Goal: Task Accomplishment & Management: Use online tool/utility

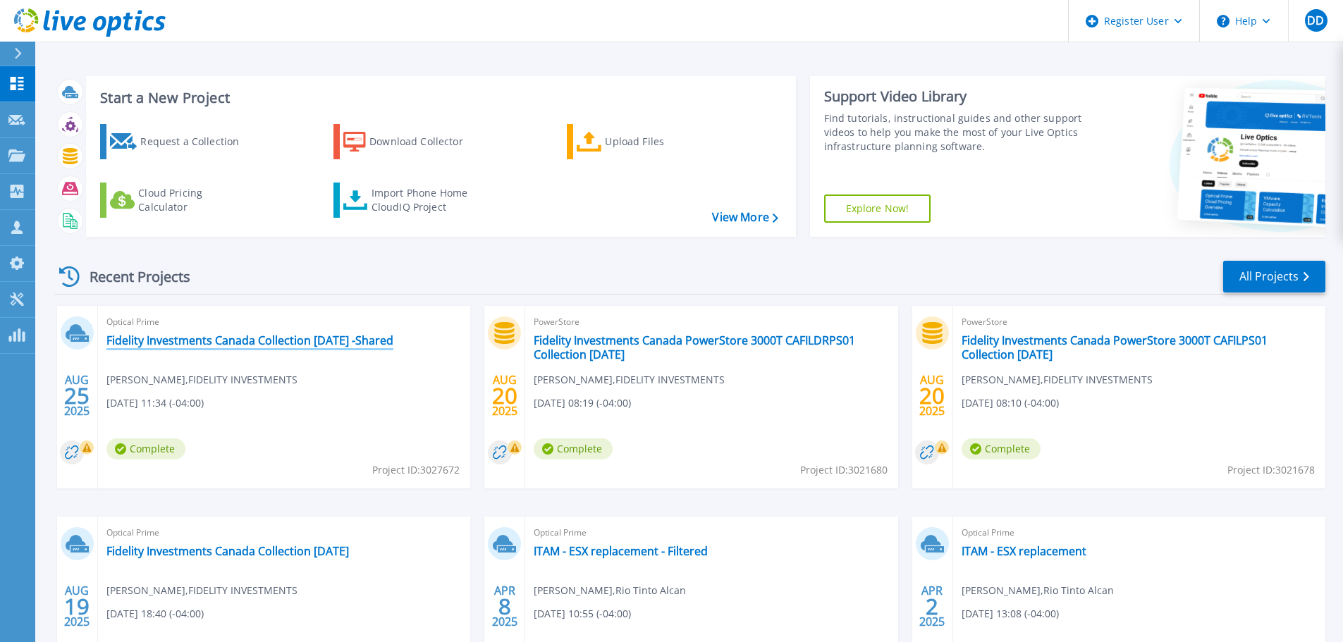
click at [381, 340] on link "Fidelity Investments Canada Collection [DATE] -Shared" at bounding box center [249, 340] width 287 height 14
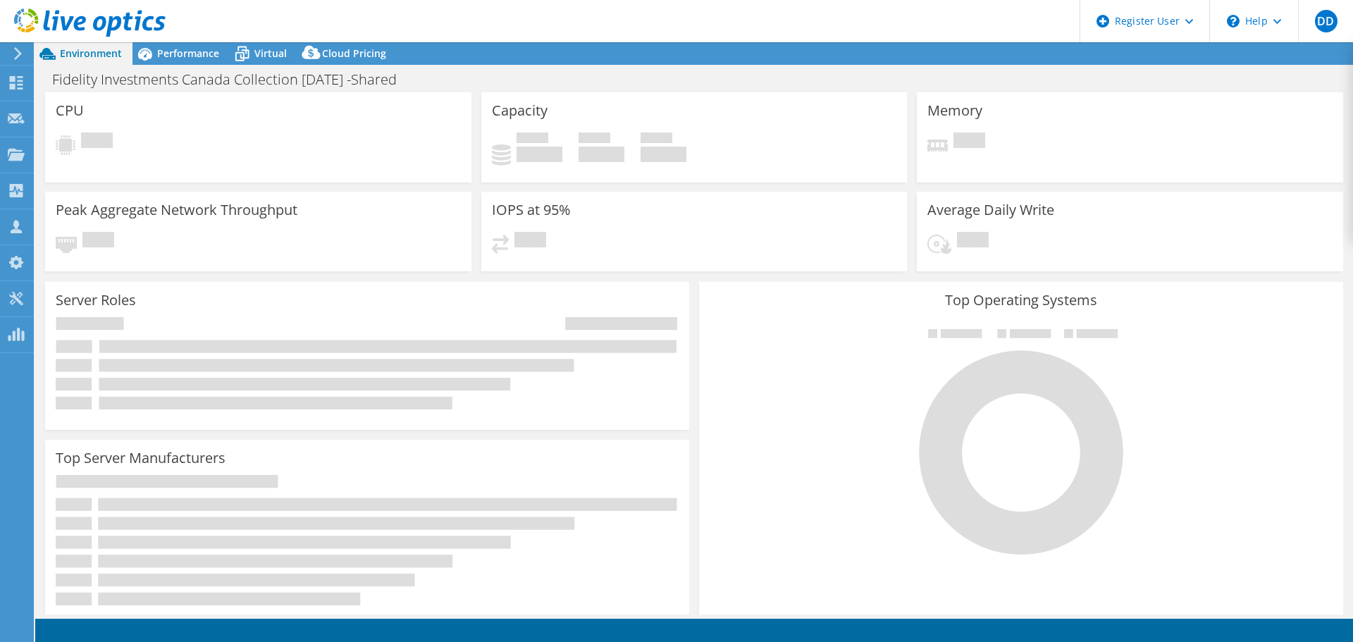
select select "USD"
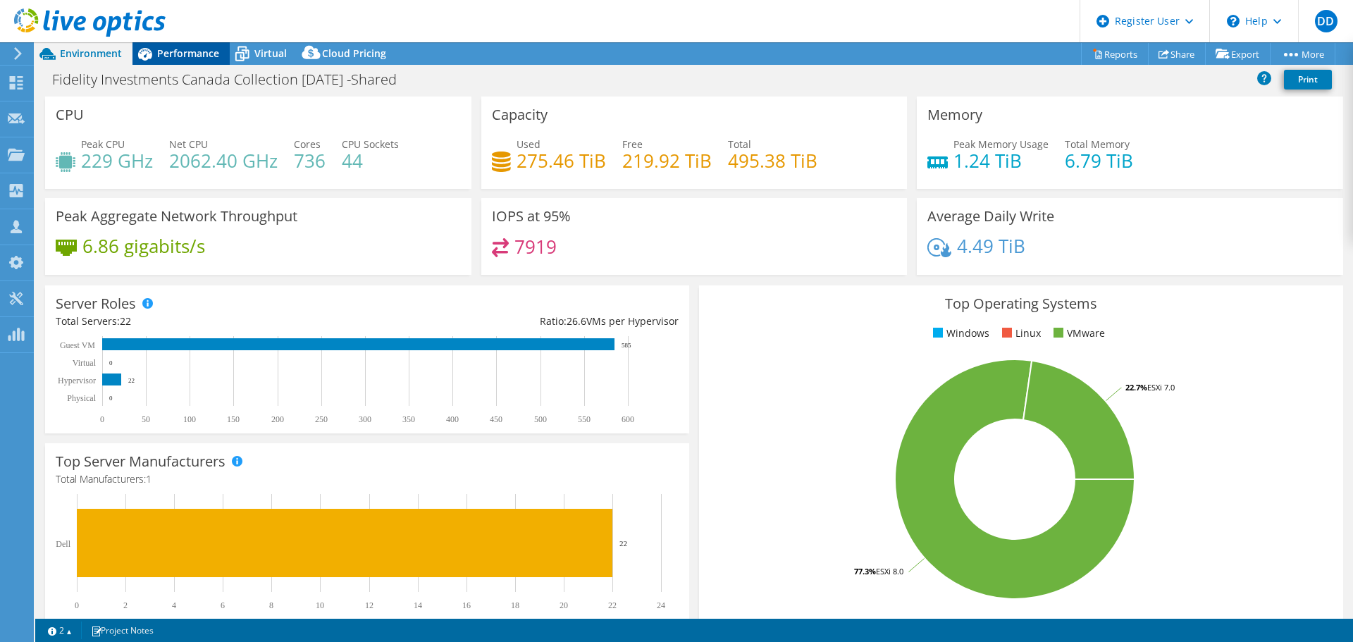
click at [199, 59] on span "Performance" at bounding box center [188, 53] width 62 height 13
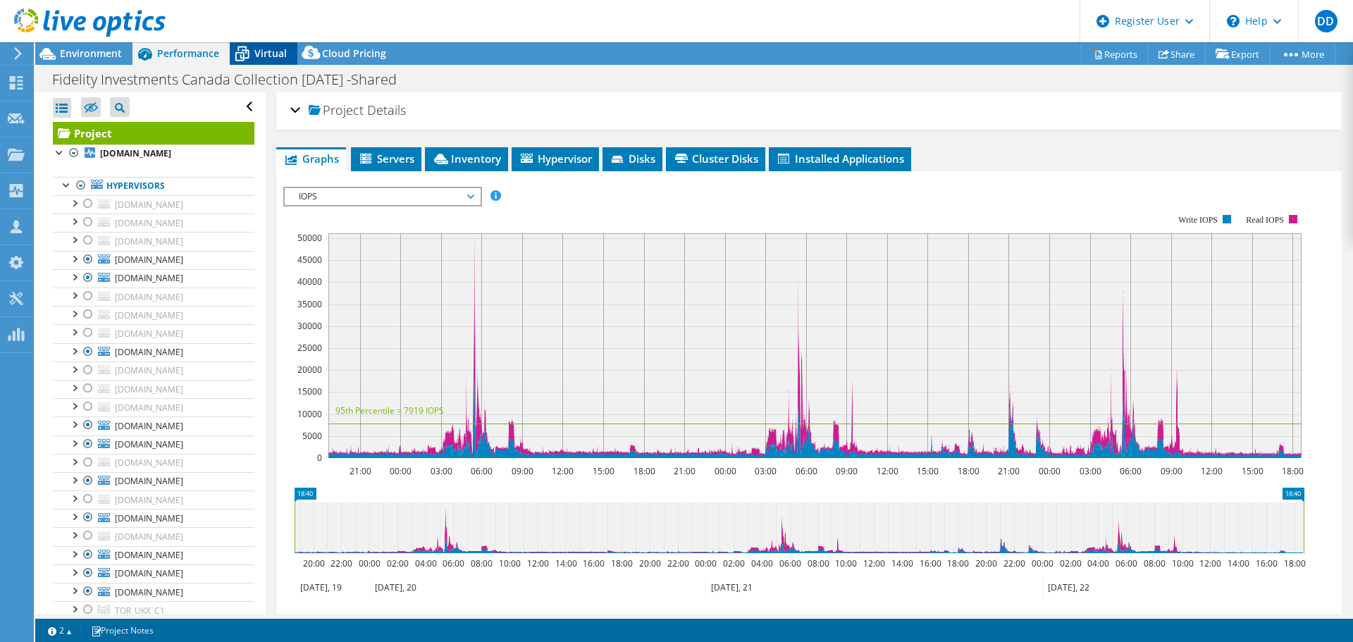
click at [259, 48] on span "Virtual" at bounding box center [270, 53] width 32 height 13
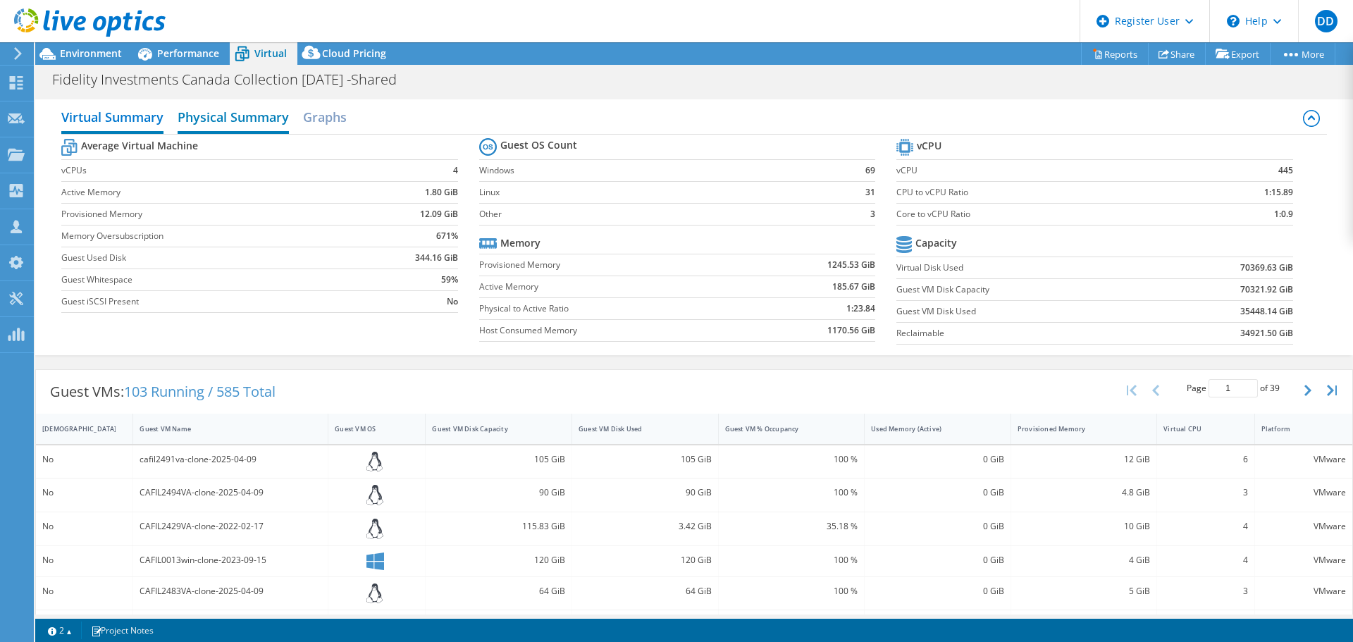
click at [228, 119] on h2 "Physical Summary" at bounding box center [233, 118] width 111 height 31
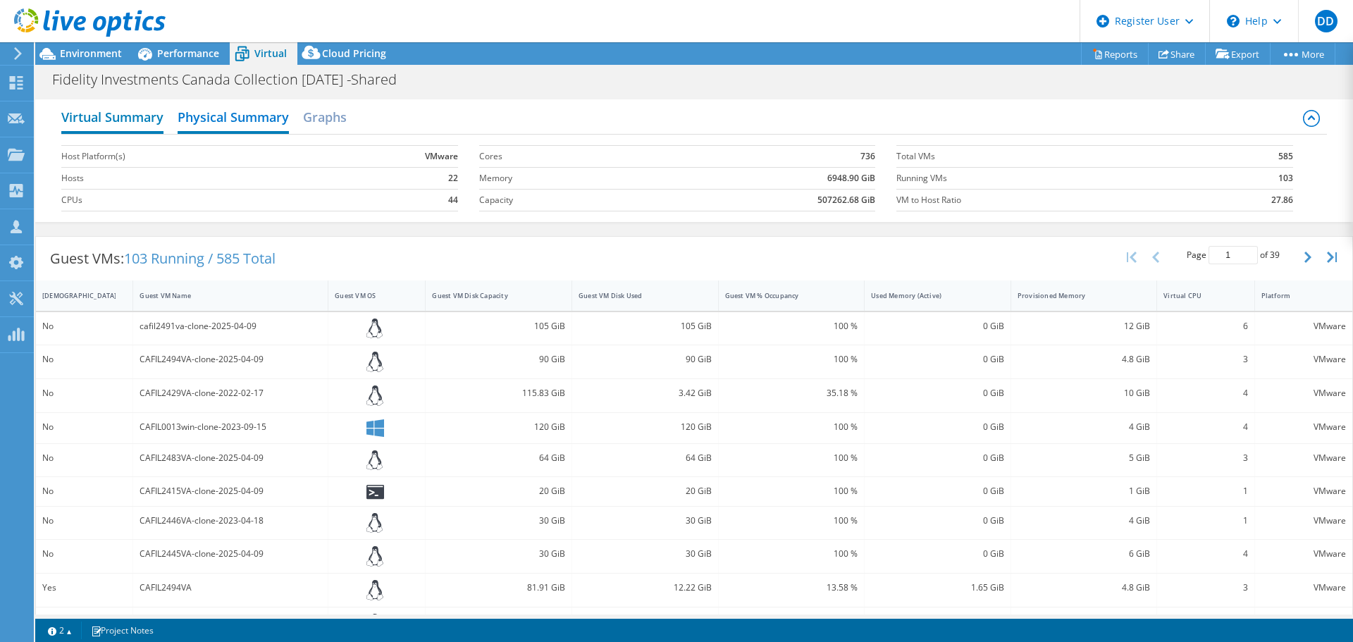
click at [147, 115] on h2 "Virtual Summary" at bounding box center [112, 118] width 102 height 31
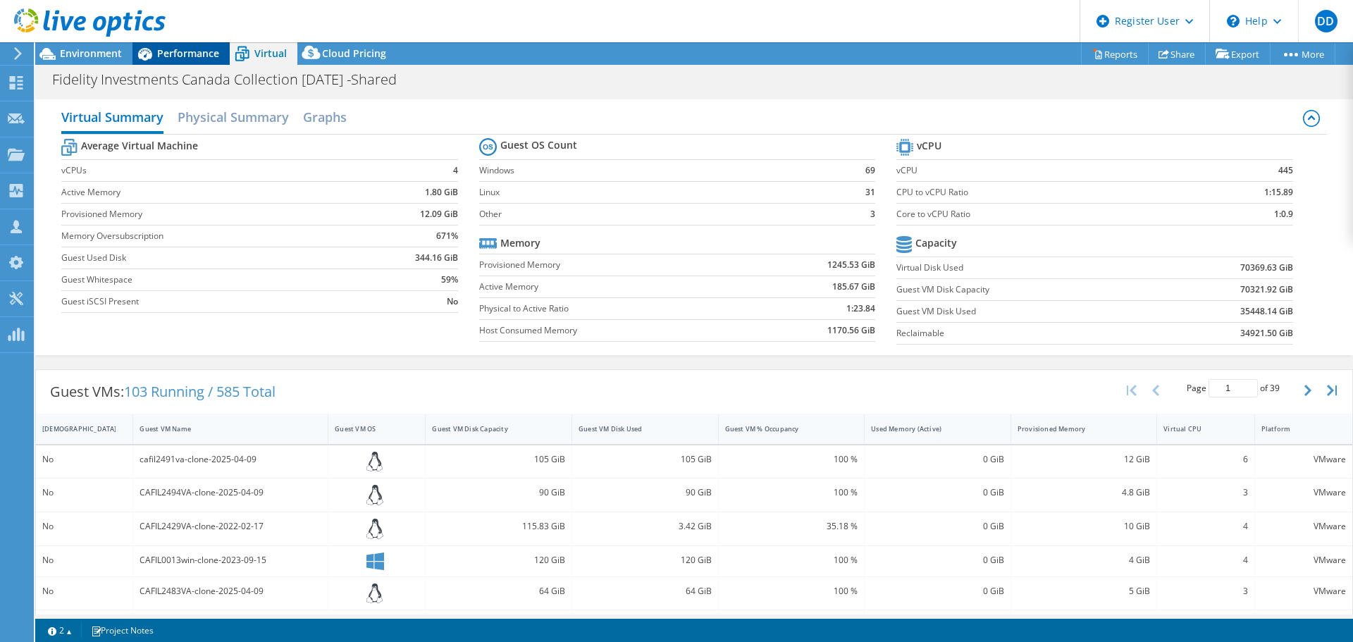
click at [170, 49] on span "Performance" at bounding box center [188, 53] width 62 height 13
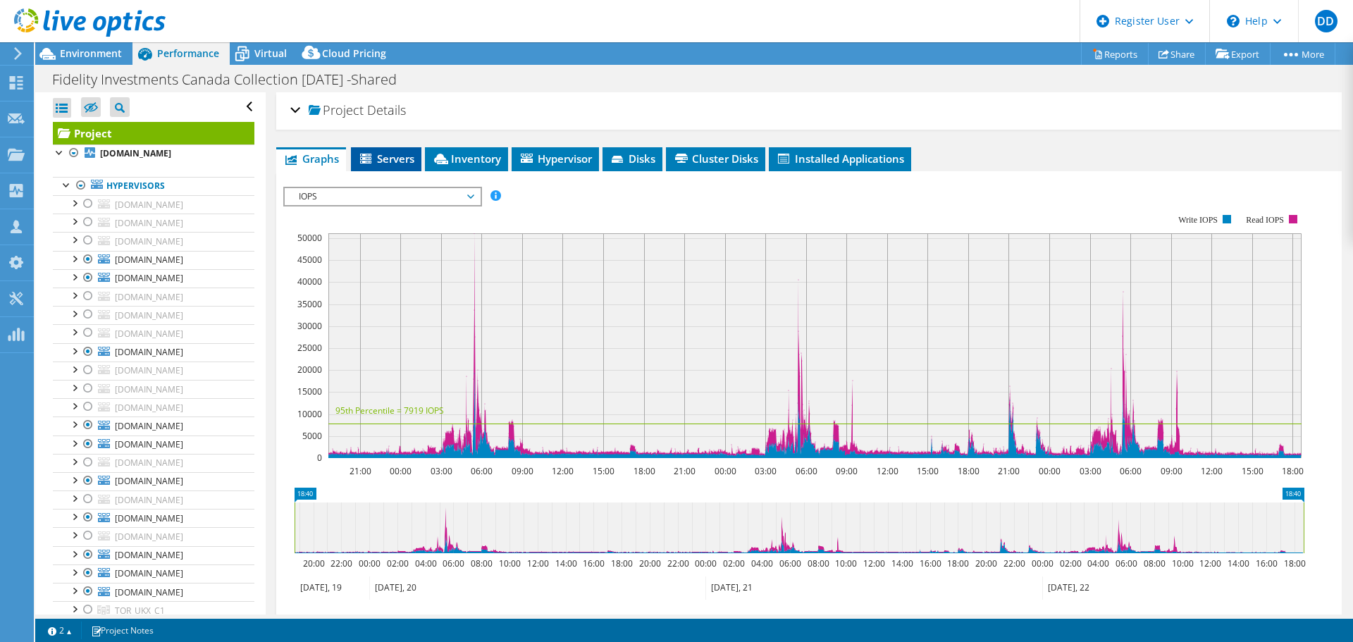
click at [372, 156] on icon at bounding box center [367, 160] width 14 height 12
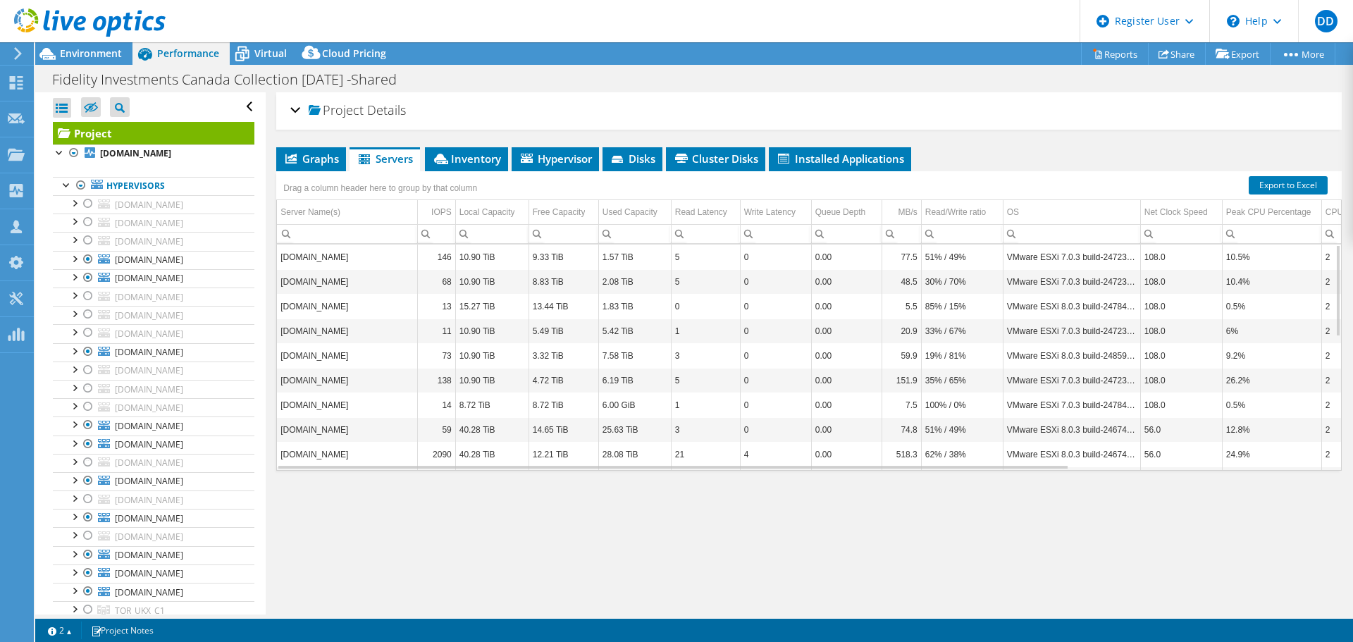
click at [295, 109] on div "Project Details" at bounding box center [809, 111] width 1038 height 30
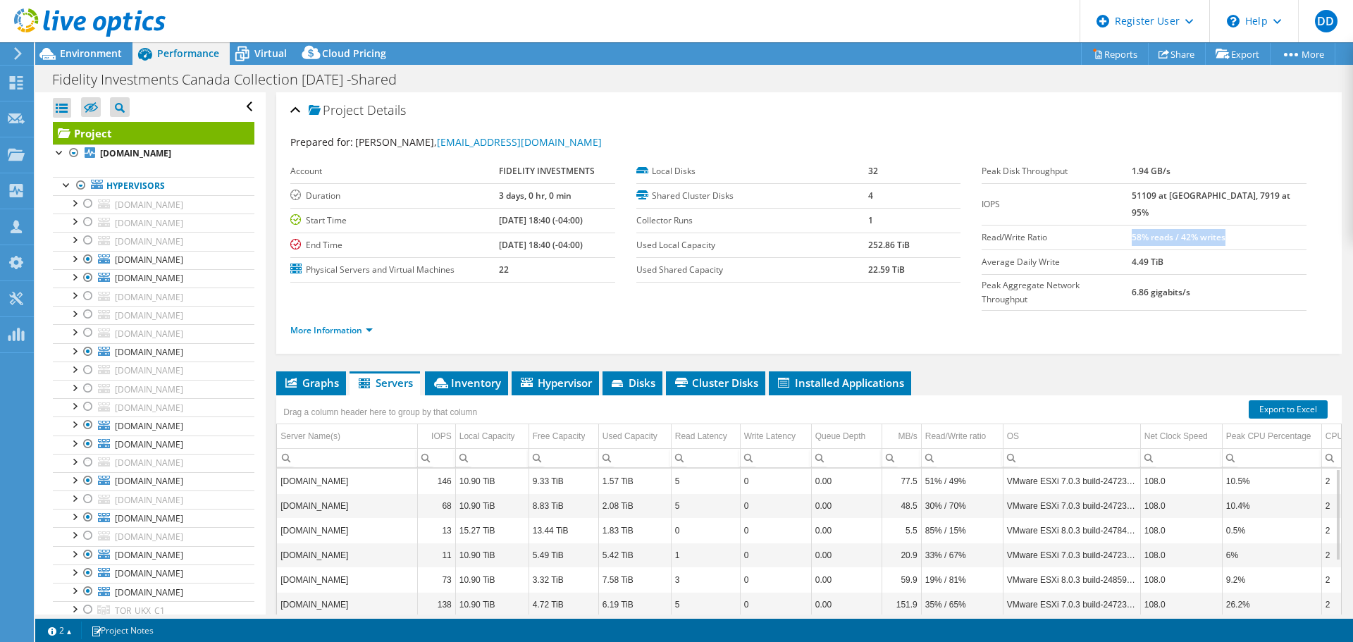
drag, startPoint x: 1164, startPoint y: 221, endPoint x: 1267, endPoint y: 226, distance: 103.1
click at [1267, 226] on td "58% reads / 42% writes" at bounding box center [1219, 237] width 175 height 25
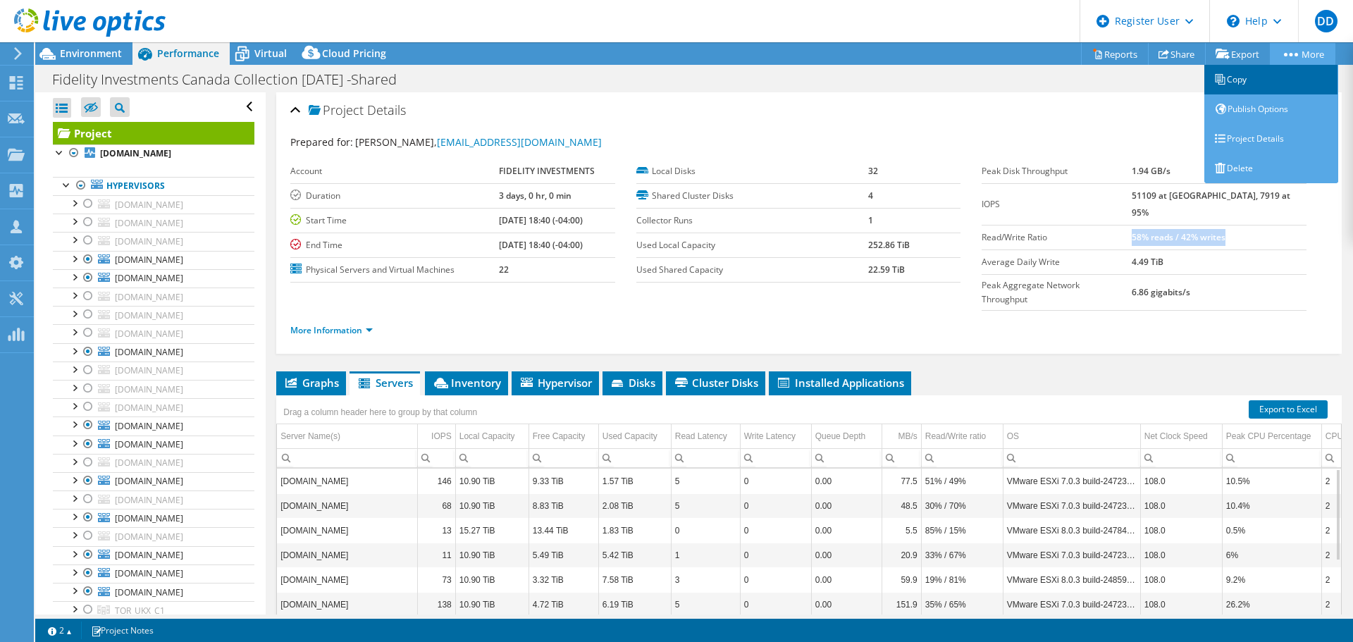
click at [1236, 86] on link "Copy" at bounding box center [1272, 80] width 134 height 30
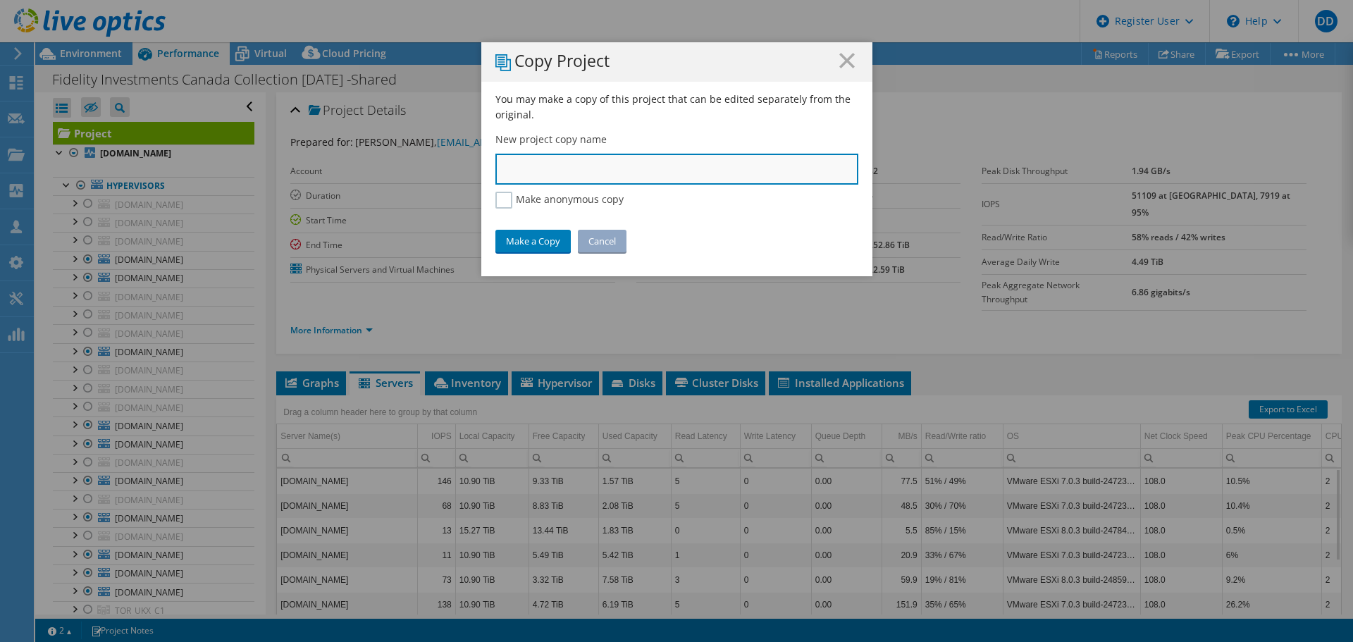
click at [621, 168] on input "text" at bounding box center [677, 169] width 363 height 31
type input "Fidelity Investments [GEOGRAPHIC_DATA] - [GEOGRAPHIC_DATA]"
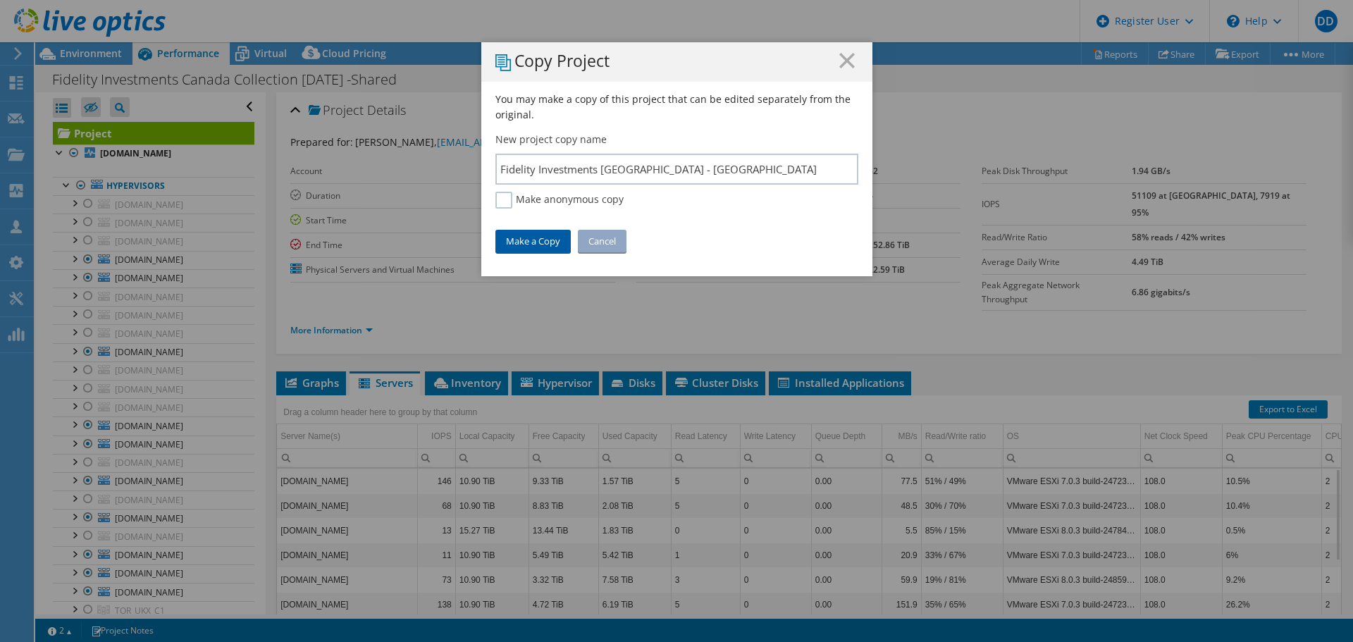
click at [548, 247] on link "Make a Copy" at bounding box center [533, 241] width 75 height 23
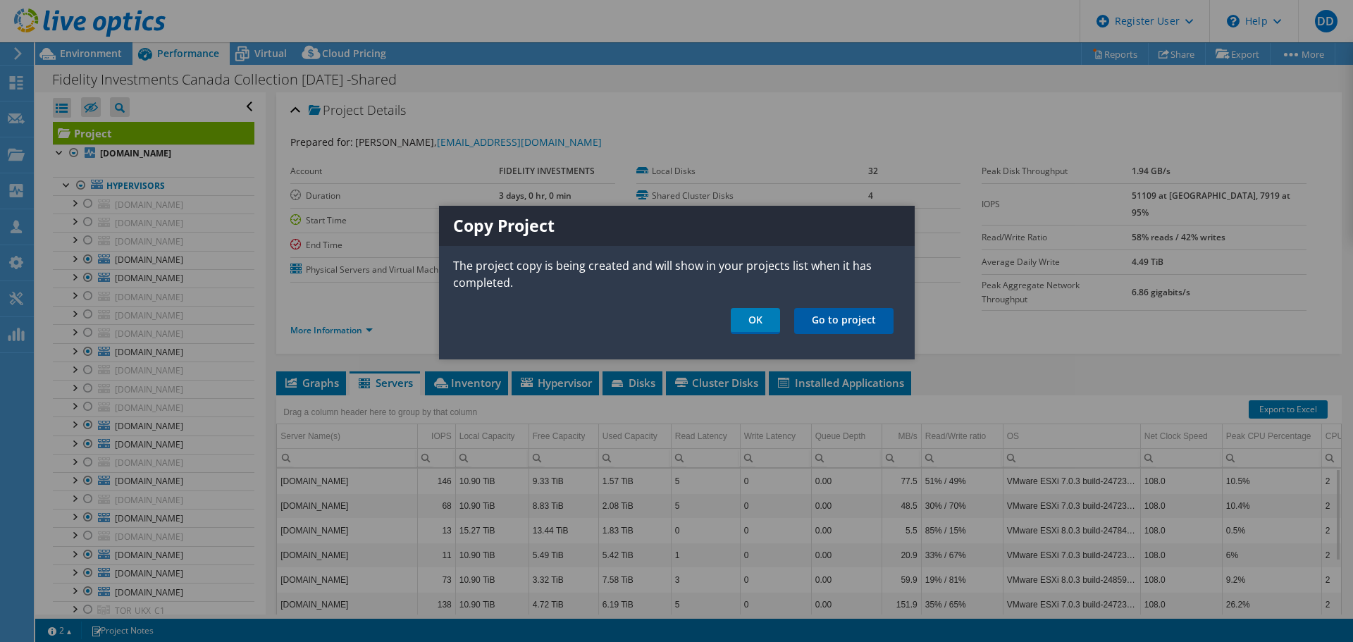
click at [841, 320] on link "Go to project" at bounding box center [843, 321] width 99 height 26
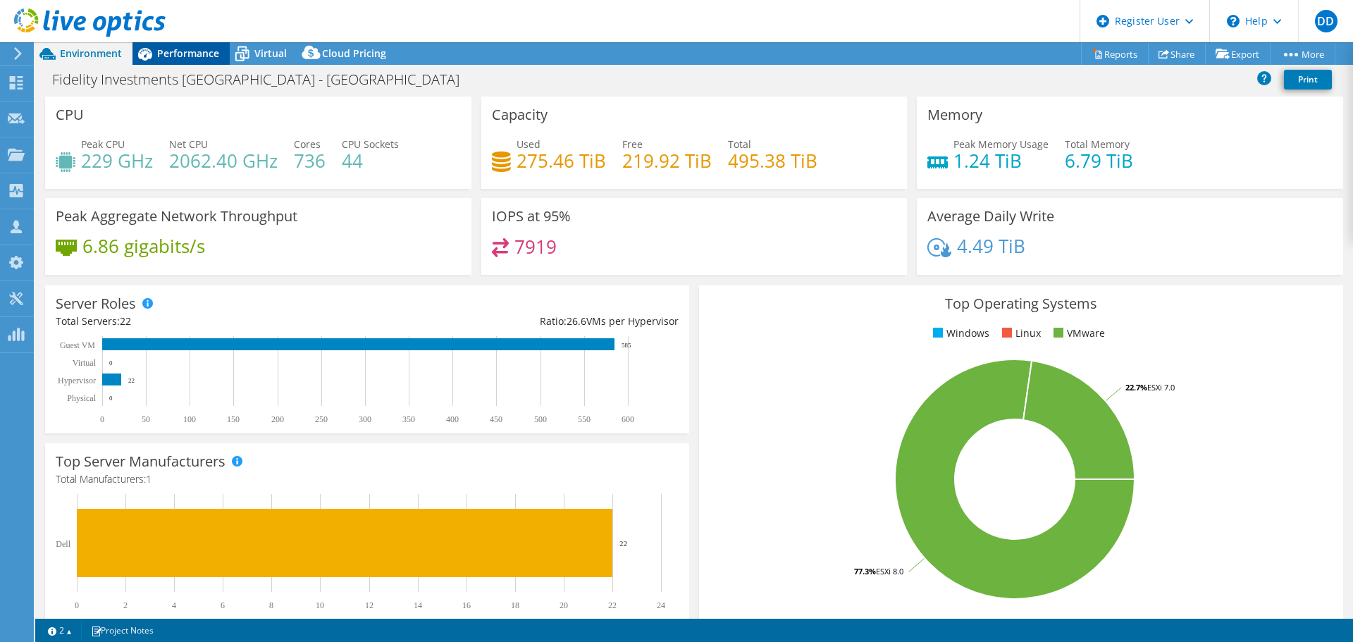
click at [196, 53] on span "Performance" at bounding box center [188, 53] width 62 height 13
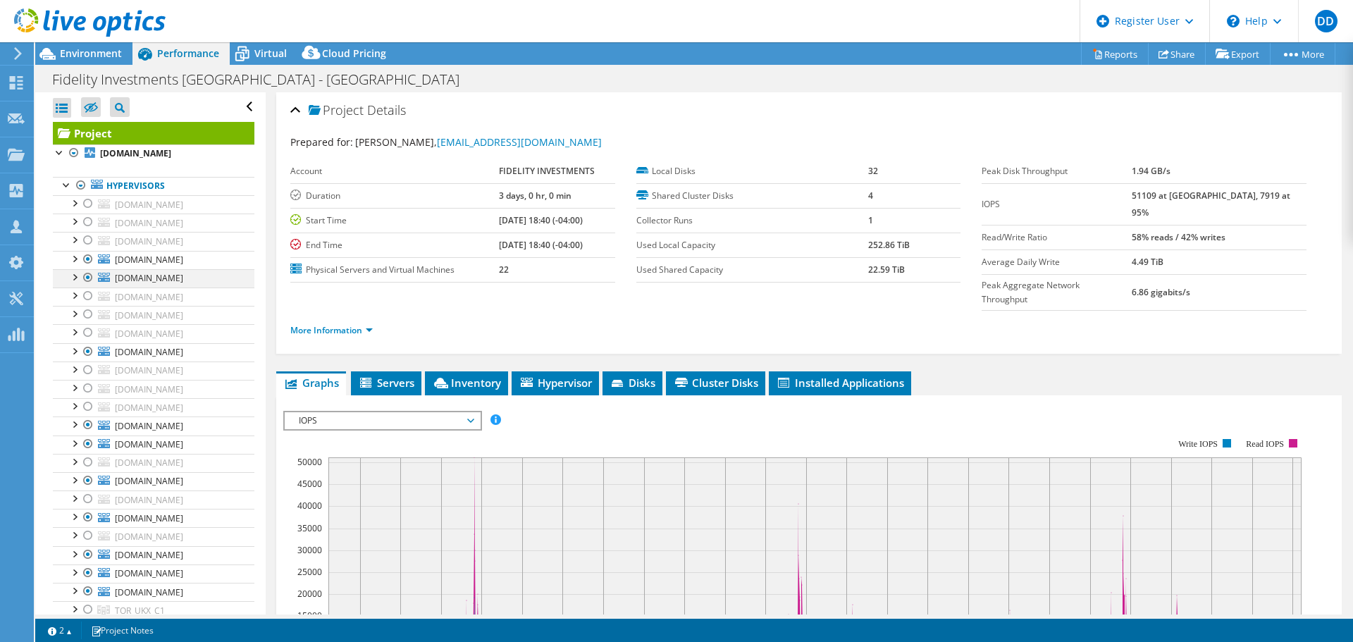
click at [87, 276] on div at bounding box center [88, 277] width 14 height 17
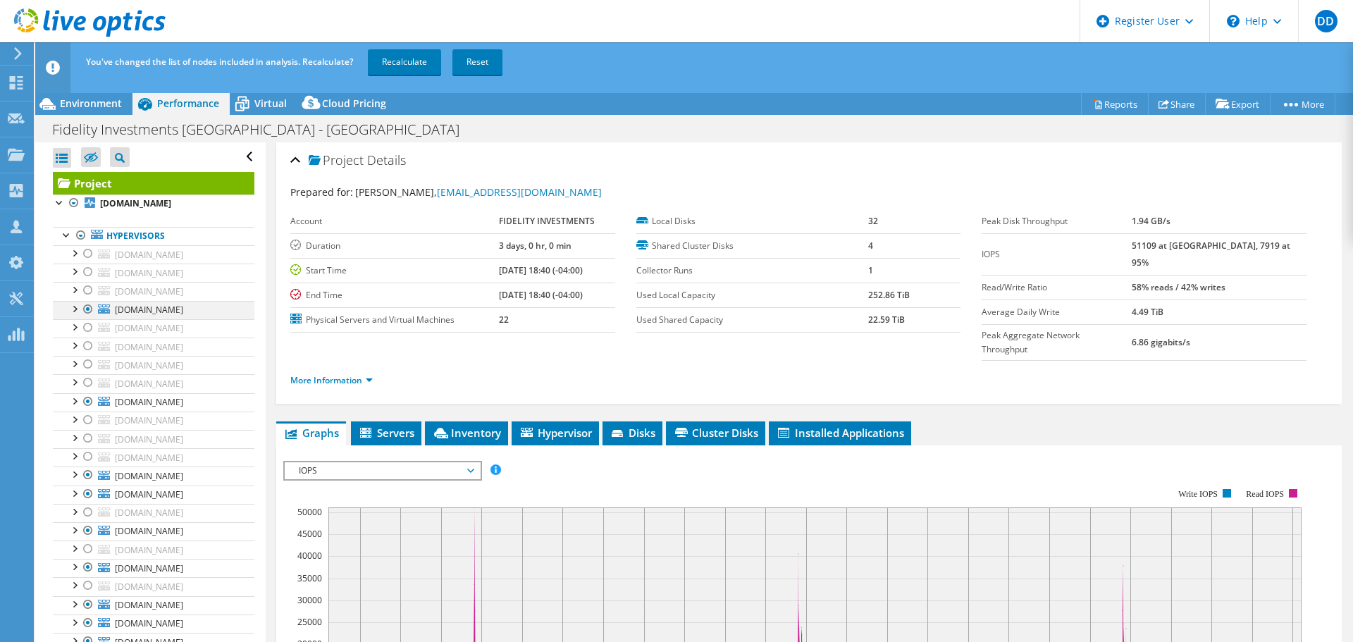
click at [87, 307] on div at bounding box center [88, 309] width 14 height 17
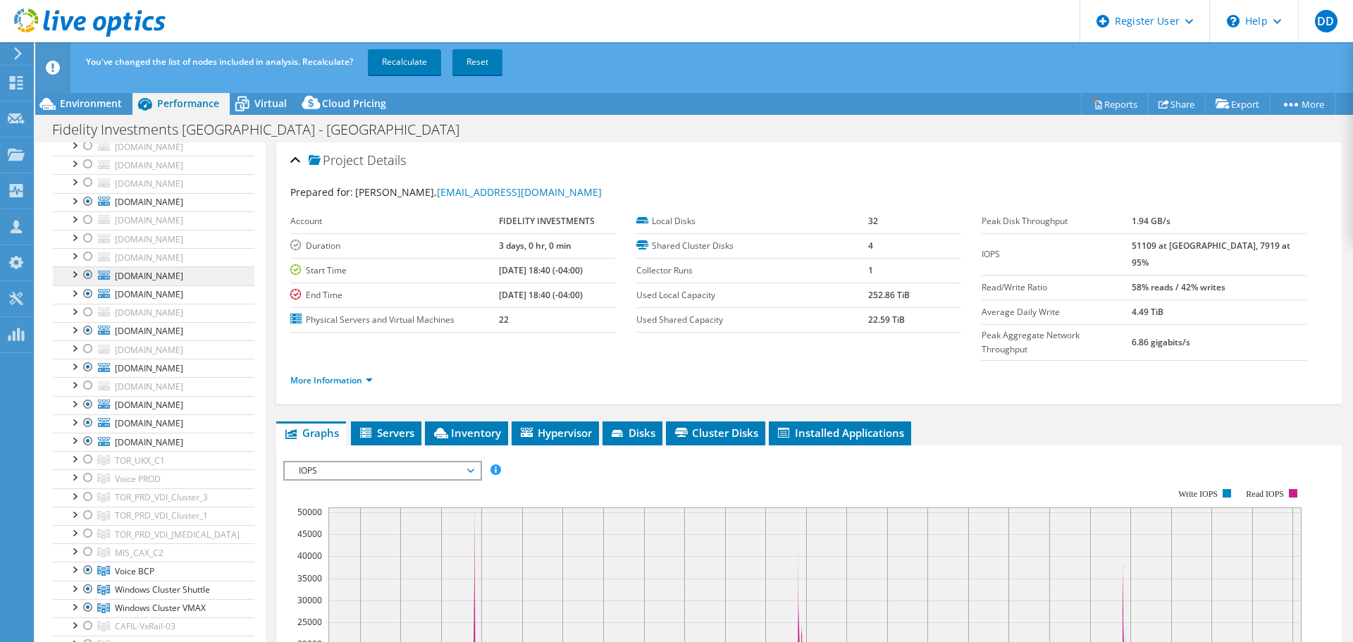
scroll to position [211, 0]
click at [89, 272] on div at bounding box center [88, 263] width 14 height 17
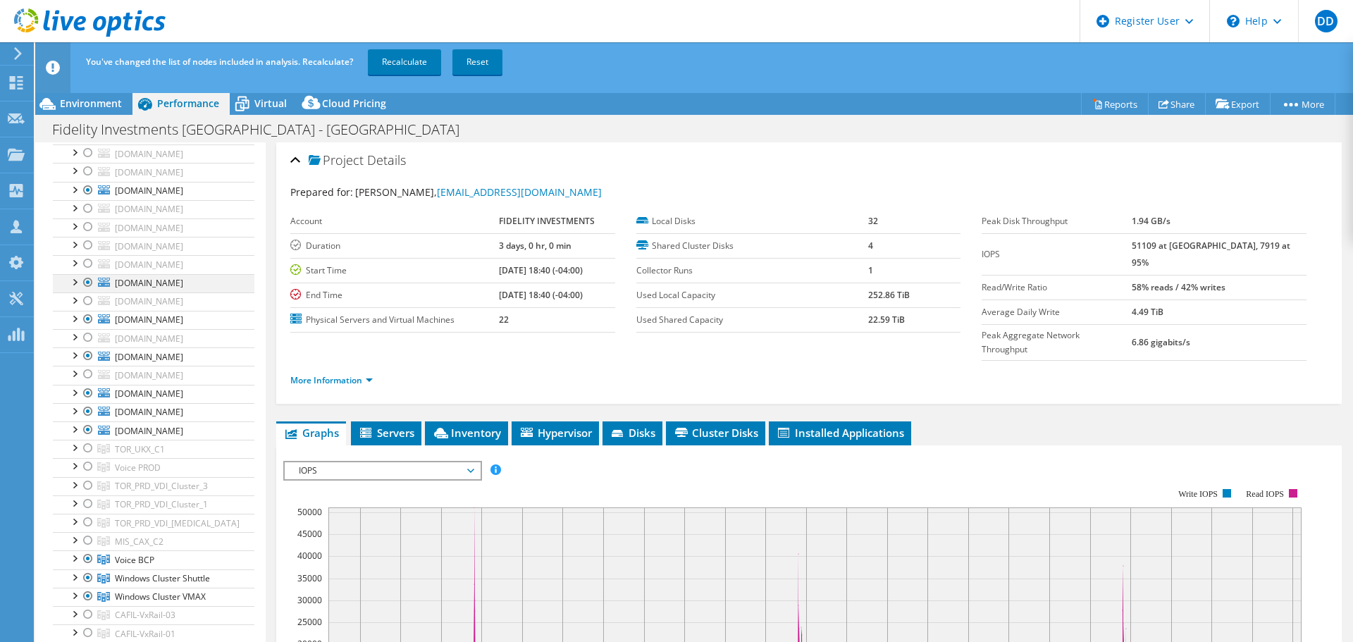
click at [86, 291] on div at bounding box center [88, 282] width 14 height 17
click at [87, 328] on div at bounding box center [88, 319] width 14 height 17
click at [90, 364] on div at bounding box center [88, 356] width 14 height 17
click at [89, 402] on div at bounding box center [88, 393] width 14 height 17
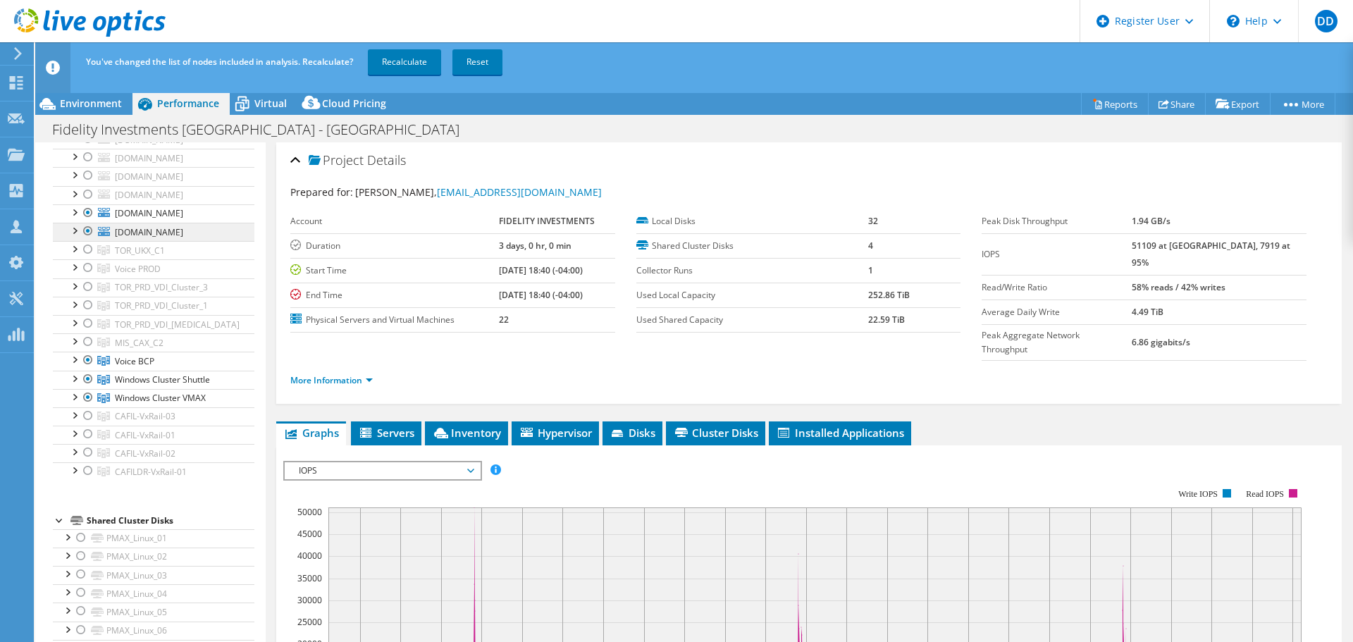
scroll to position [423, 0]
click at [90, 209] on div at bounding box center [88, 200] width 14 height 17
click at [89, 227] on div at bounding box center [88, 218] width 14 height 17
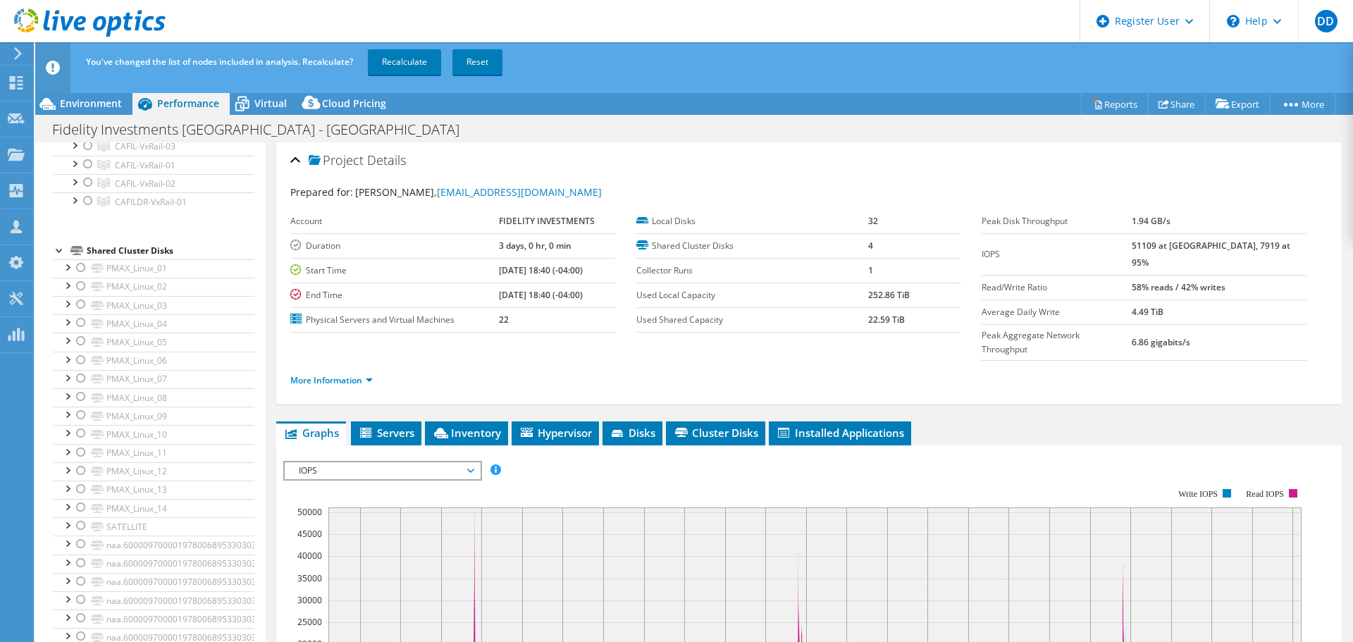
scroll to position [705, 0]
click at [87, 111] on div at bounding box center [88, 102] width 14 height 17
click at [88, 93] on div at bounding box center [88, 84] width 14 height 17
click at [76, 71] on div at bounding box center [74, 64] width 14 height 14
click at [93, 148] on div at bounding box center [95, 139] width 14 height 17
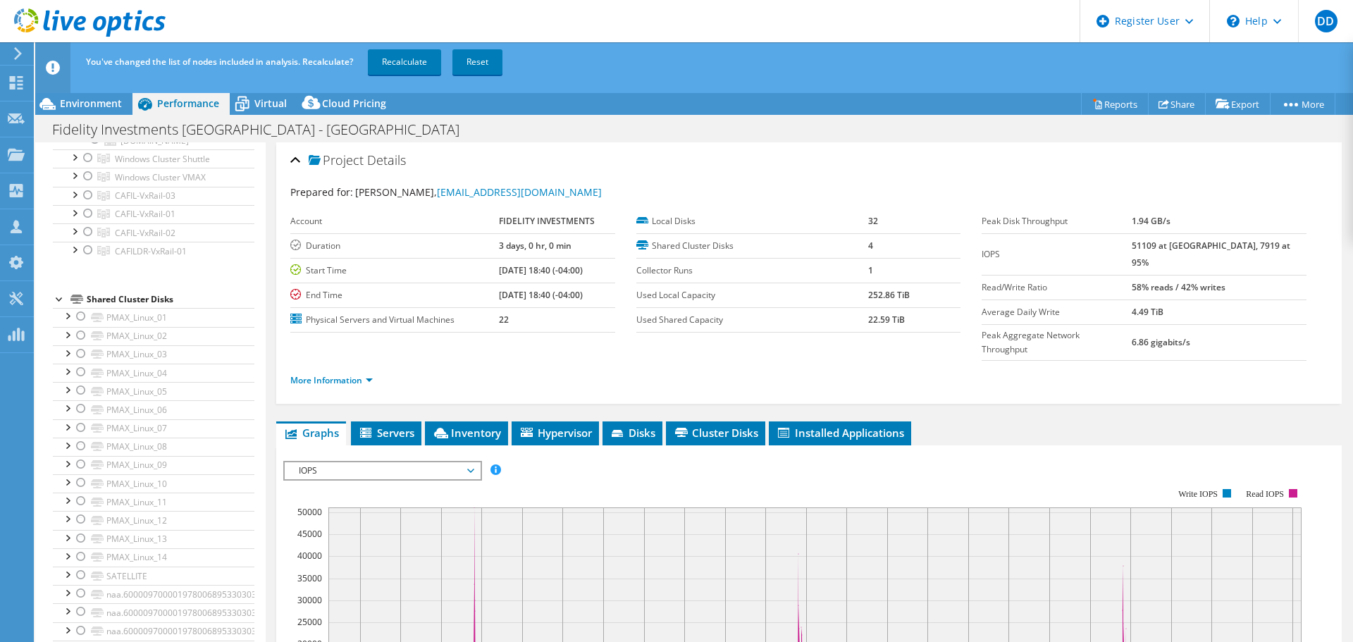
click at [96, 111] on div at bounding box center [95, 102] width 14 height 17
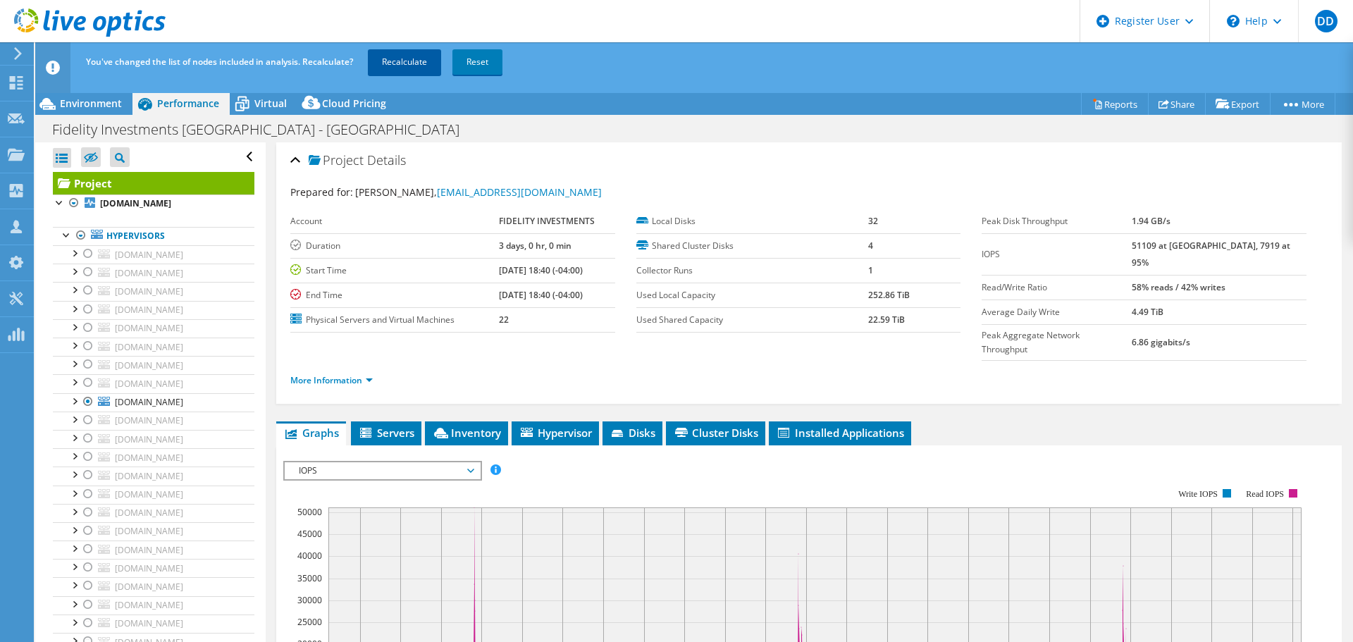
click at [412, 60] on link "Recalculate" at bounding box center [404, 61] width 73 height 25
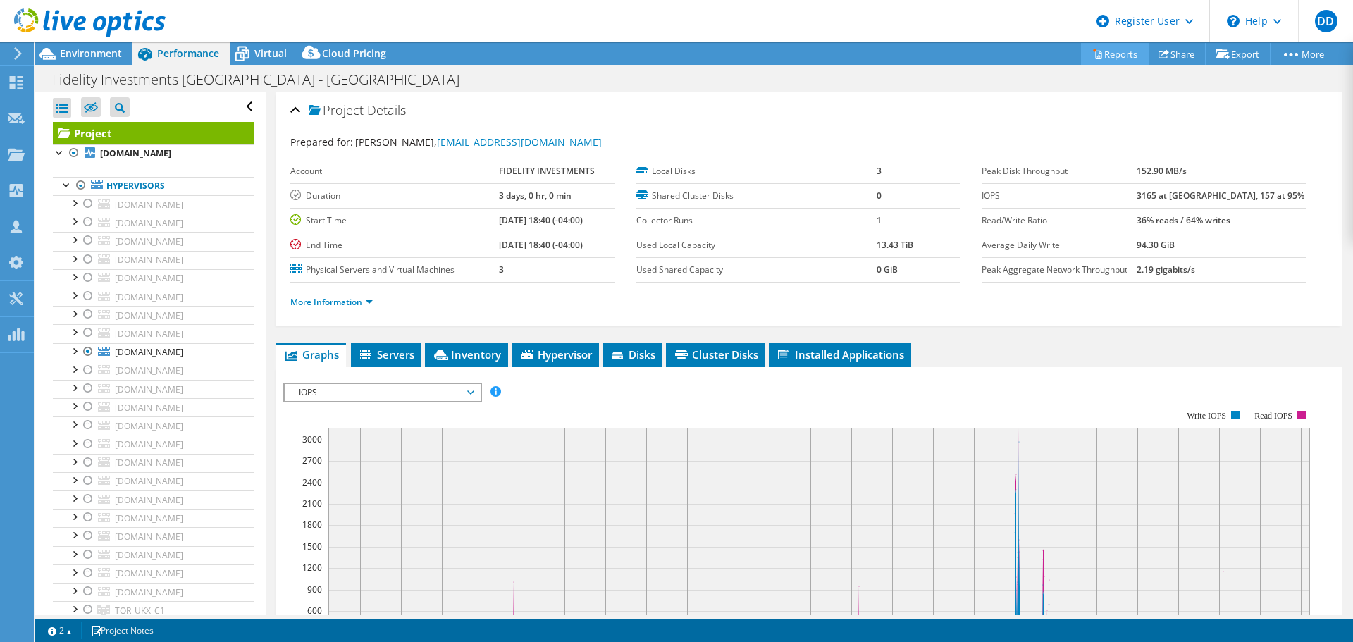
click at [1116, 53] on link "Reports" at bounding box center [1115, 54] width 68 height 22
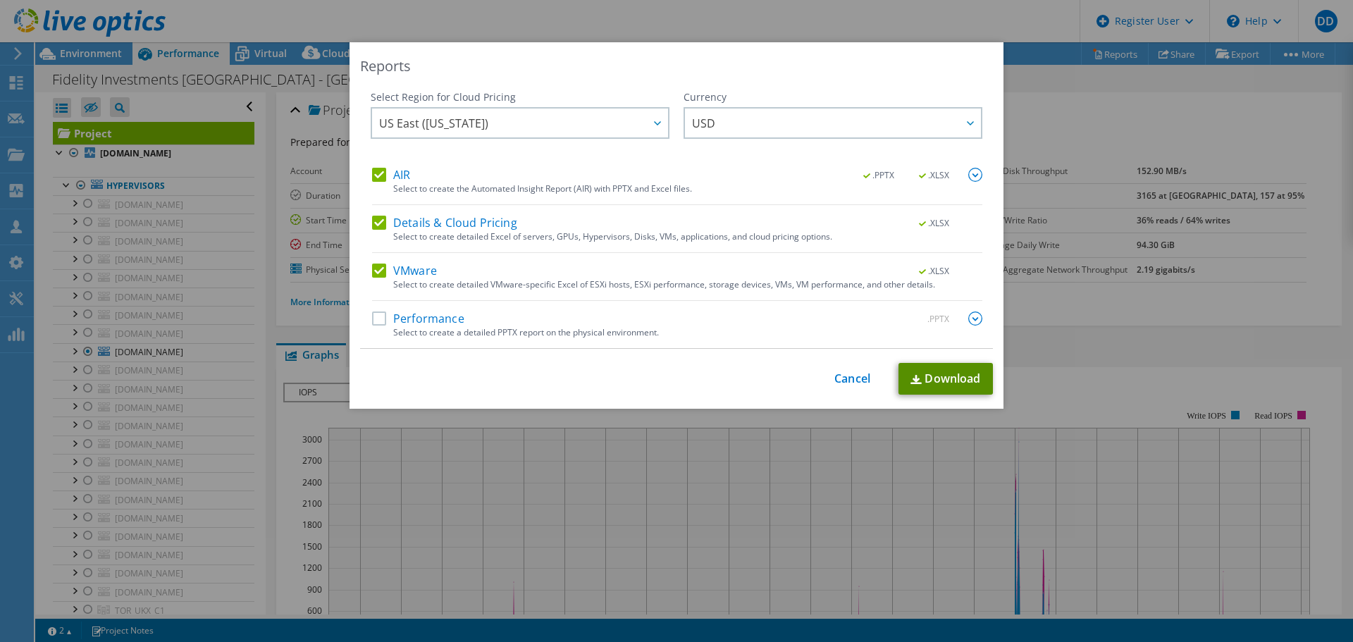
click at [957, 374] on link "Download" at bounding box center [946, 379] width 94 height 32
